Goal: Task Accomplishment & Management: Complete application form

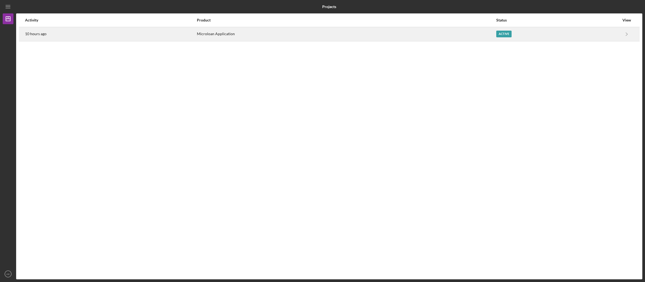
click at [609, 36] on div "Active" at bounding box center [557, 33] width 123 height 13
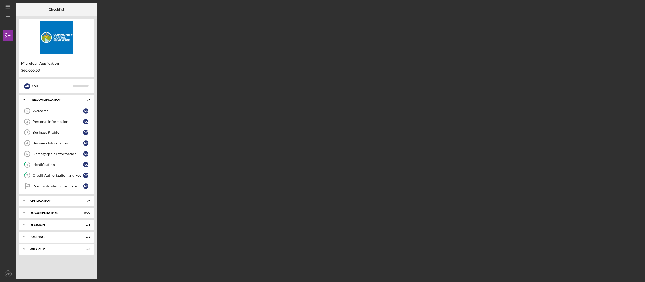
click at [51, 110] on div "Welcome" at bounding box center [58, 111] width 51 height 4
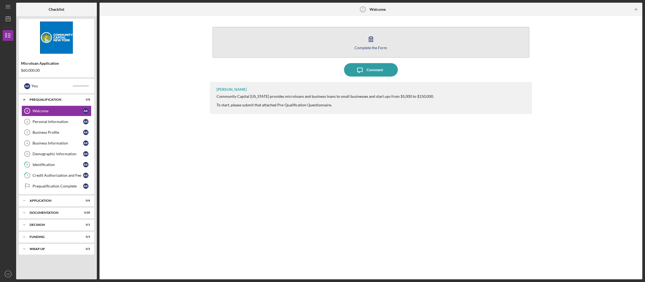
click at [377, 44] on icon "button" at bounding box center [370, 38] width 13 height 13
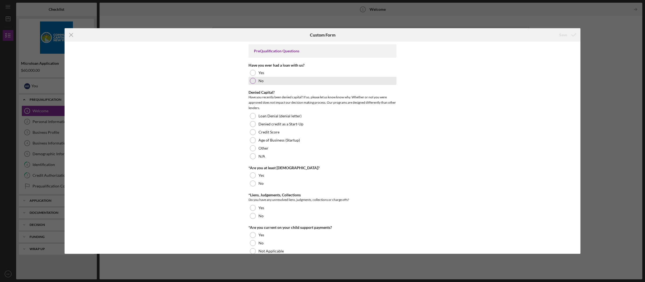
click at [252, 81] on div at bounding box center [253, 81] width 6 height 6
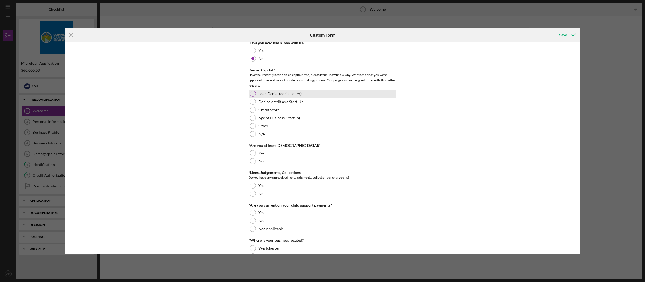
scroll to position [23, 0]
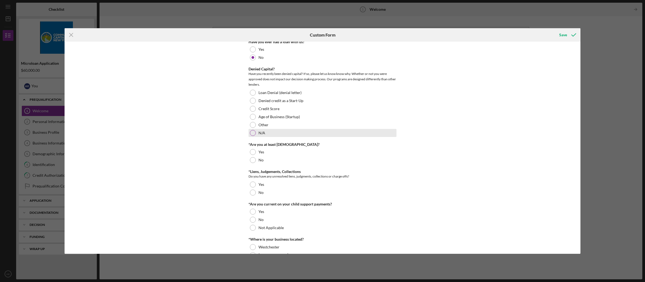
click at [253, 131] on div at bounding box center [253, 133] width 6 height 6
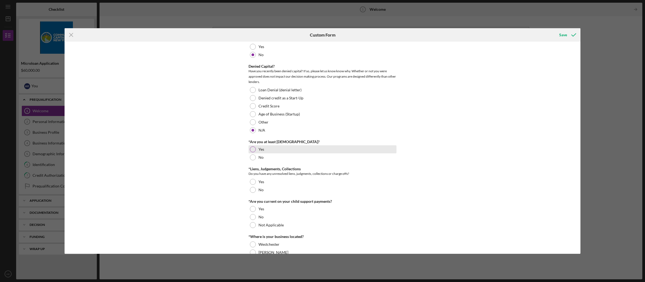
scroll to position [31, 0]
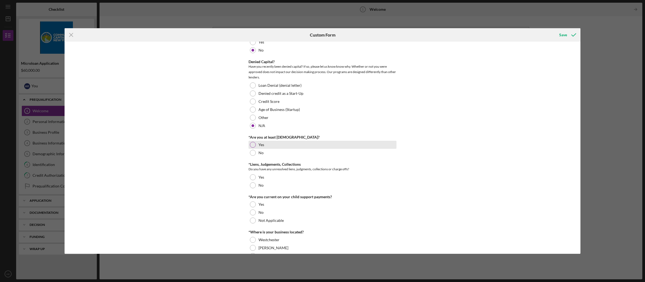
drag, startPoint x: 253, startPoint y: 144, endPoint x: 255, endPoint y: 147, distance: 3.5
click at [253, 144] on div at bounding box center [253, 145] width 6 height 6
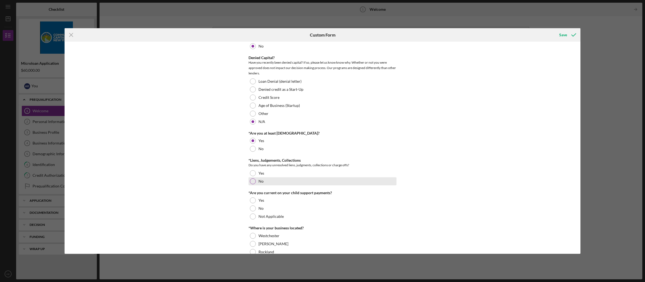
click at [254, 181] on div at bounding box center [253, 182] width 6 height 6
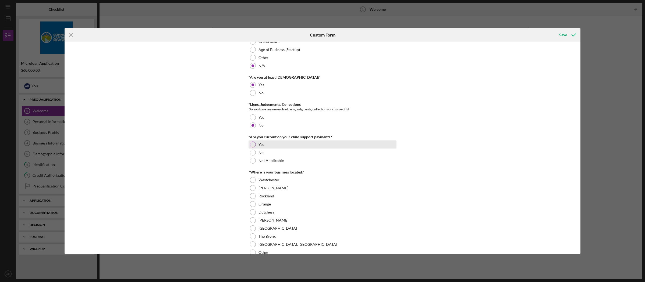
scroll to position [117, 0]
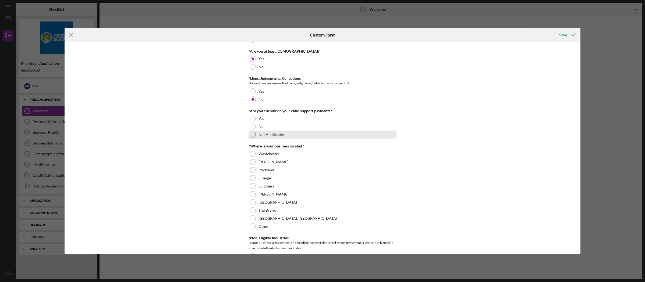
click at [254, 134] on div at bounding box center [253, 135] width 6 height 6
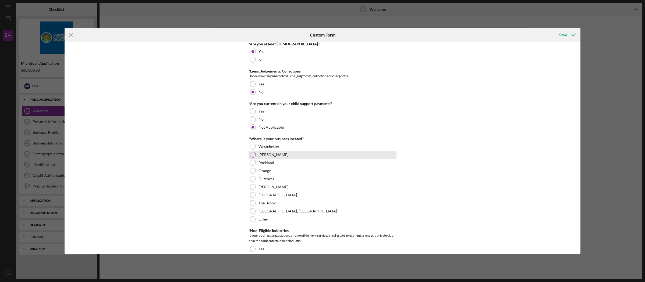
scroll to position [152, 0]
